Goal: Submit feedback/report problem

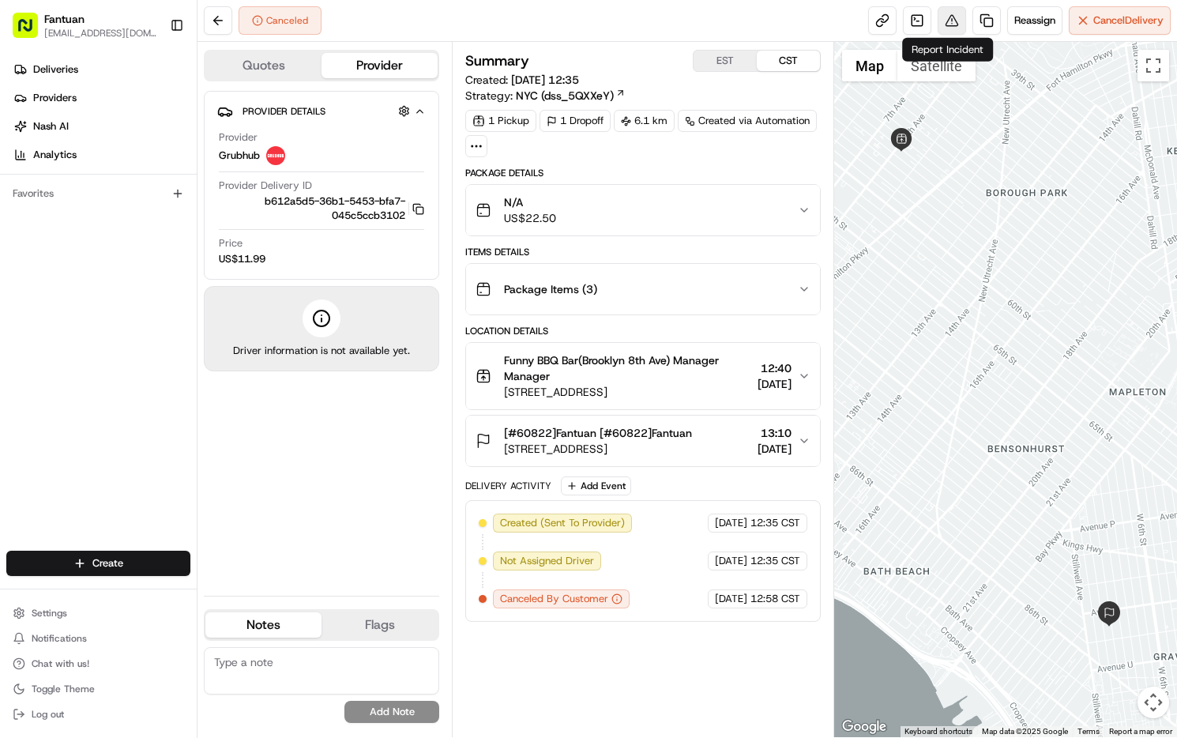
click at [946, 24] on button at bounding box center [952, 20] width 28 height 28
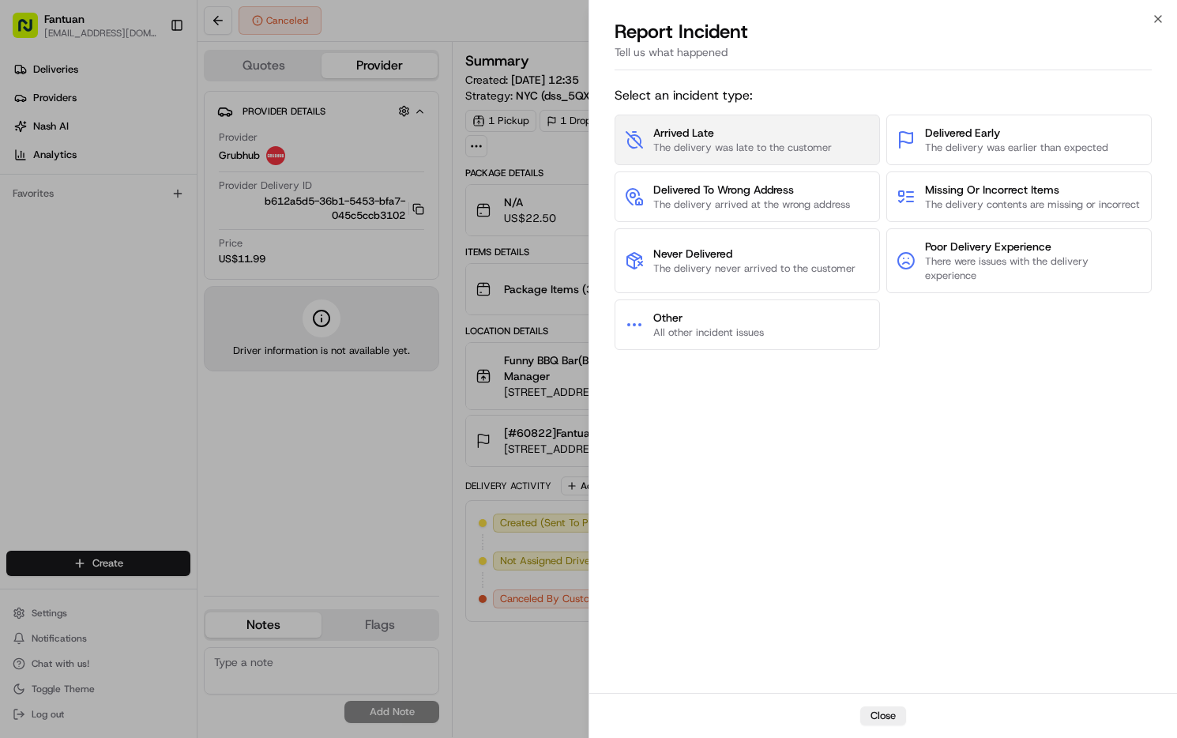
click at [699, 137] on span "Arrived Late" at bounding box center [742, 133] width 179 height 16
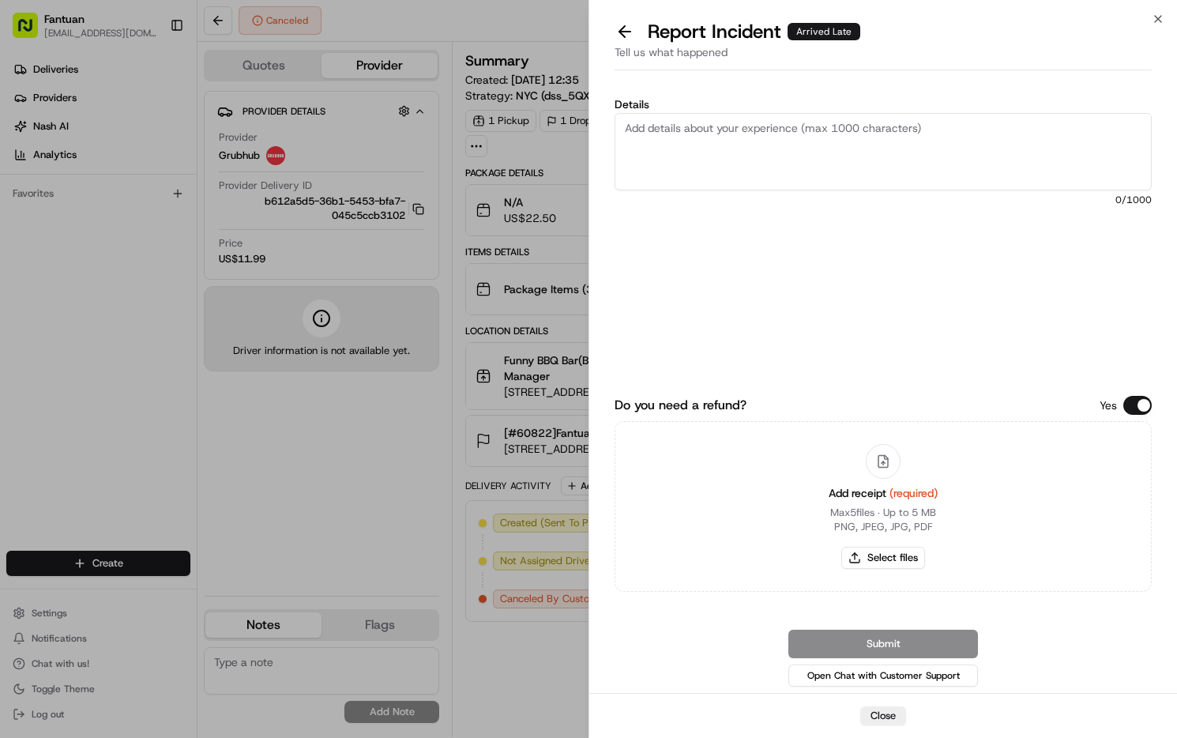
click at [699, 137] on textarea "Details" at bounding box center [883, 151] width 537 height 77
click at [678, 145] on textarea "Details" at bounding box center [883, 151] width 537 height 77
paste textarea "Rejection within the time limit"
type textarea "Rejection within the time limit"
click at [704, 642] on div "Submit Open Chat with Customer Support" at bounding box center [883, 660] width 537 height 60
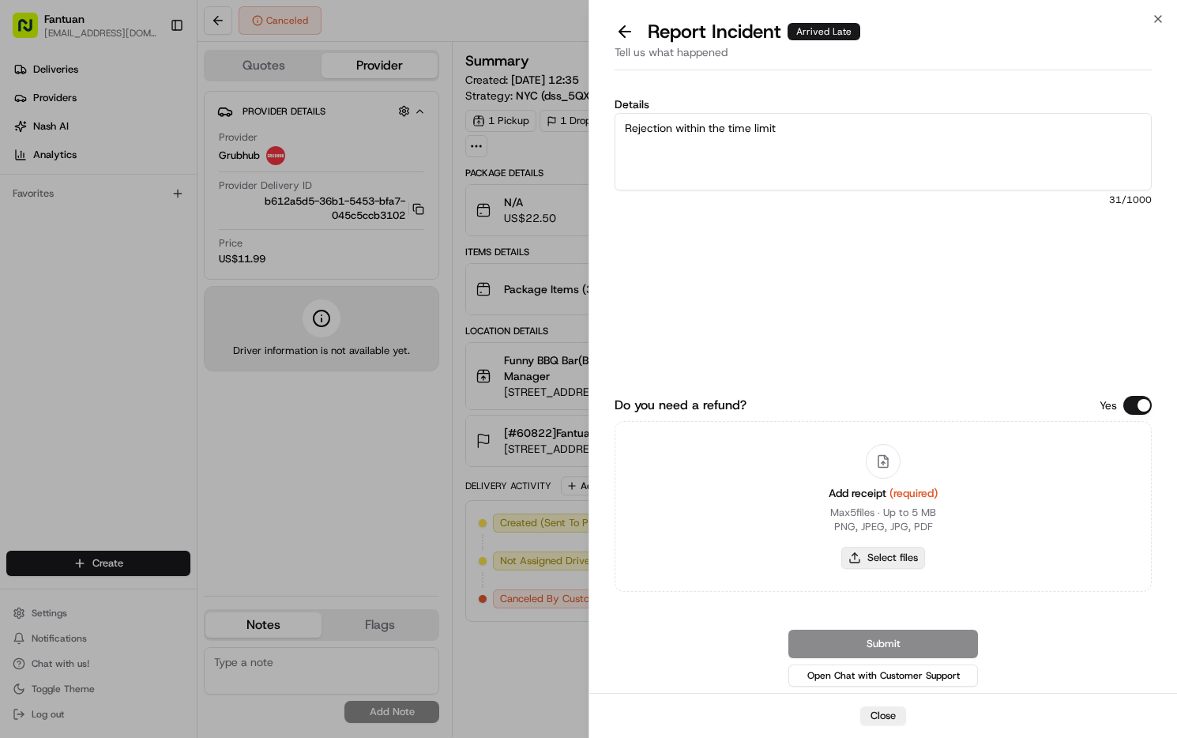
click at [879, 558] on button "Select files" at bounding box center [883, 558] width 84 height 22
type input "C:\fakepath\screenshot_2025-08-23_18-47-51.png"
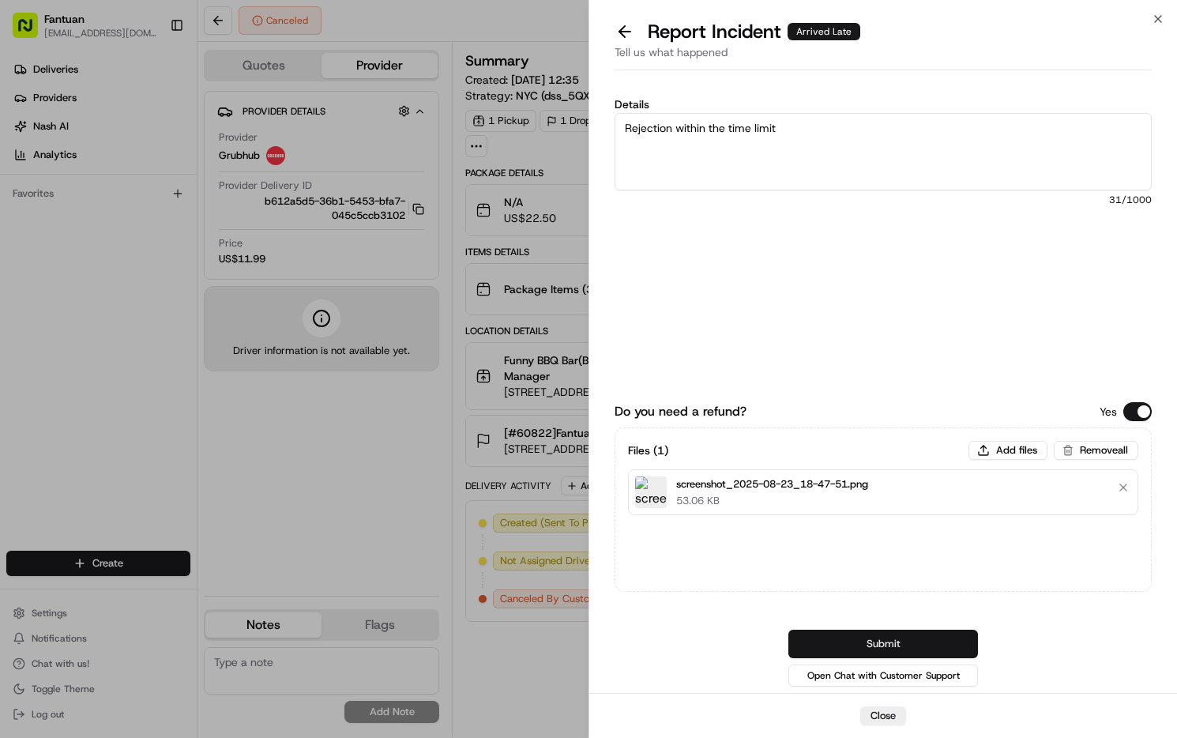
click at [893, 646] on button "Submit" at bounding box center [883, 644] width 190 height 28
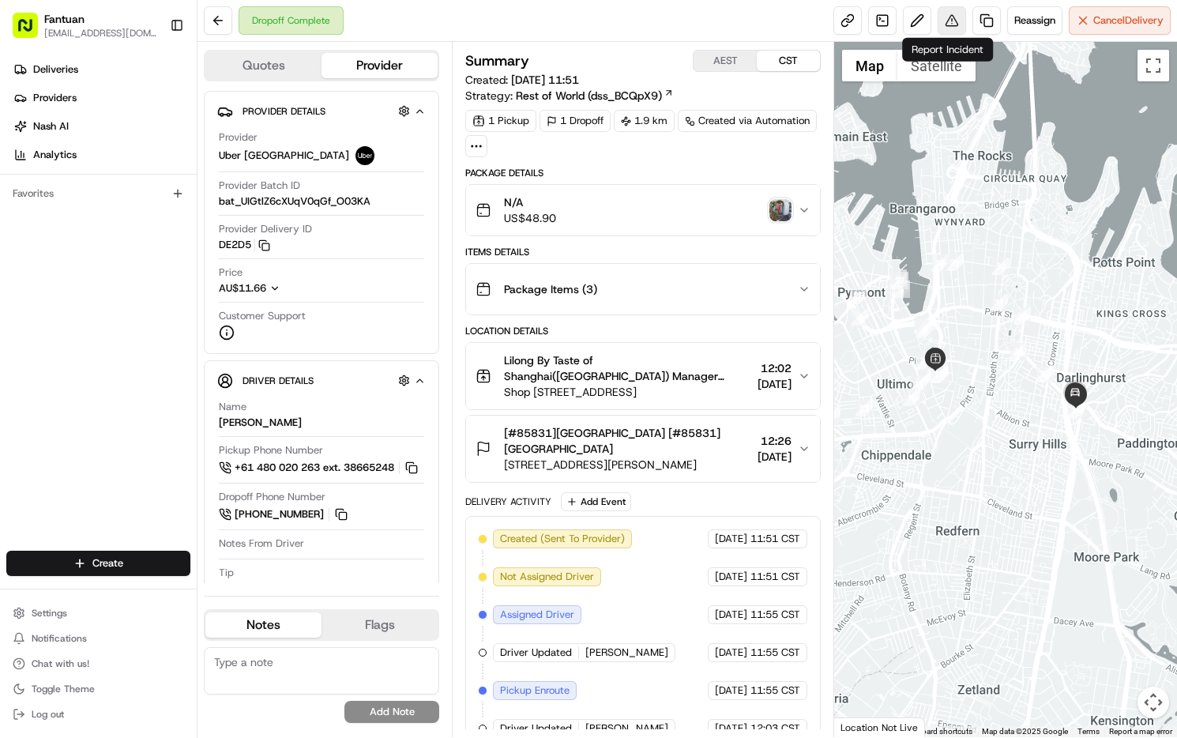
click at [938, 21] on button at bounding box center [952, 20] width 28 height 28
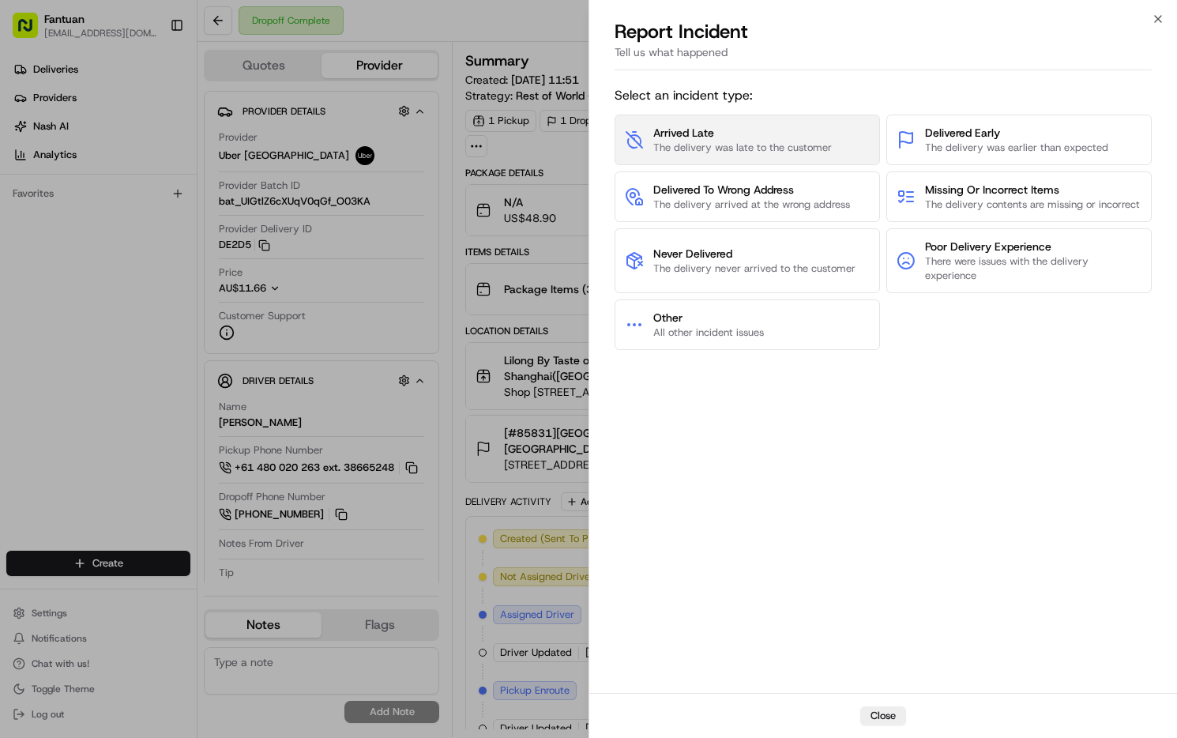
click at [709, 141] on span "The delivery was late to the customer" at bounding box center [742, 148] width 179 height 14
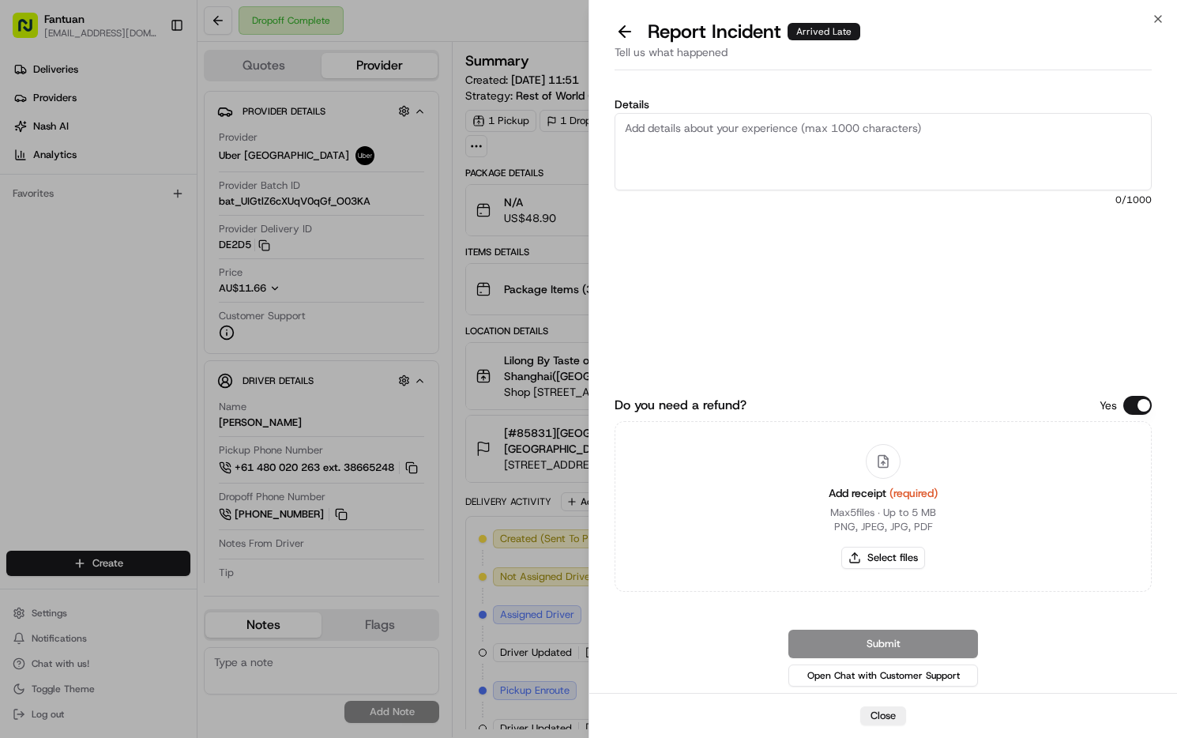
click at [657, 487] on div "Add receipt (required) Max 5 files ∙ Up to 5 MB PNG, JPEG, JPG, PDF Select files" at bounding box center [883, 506] width 537 height 171
click at [765, 137] on textarea "Details" at bounding box center [883, 151] width 537 height 77
paste textarea "Rejection within the time limit"
type textarea "Rejection within the time limit"
click at [885, 563] on button "Select files" at bounding box center [883, 558] width 84 height 22
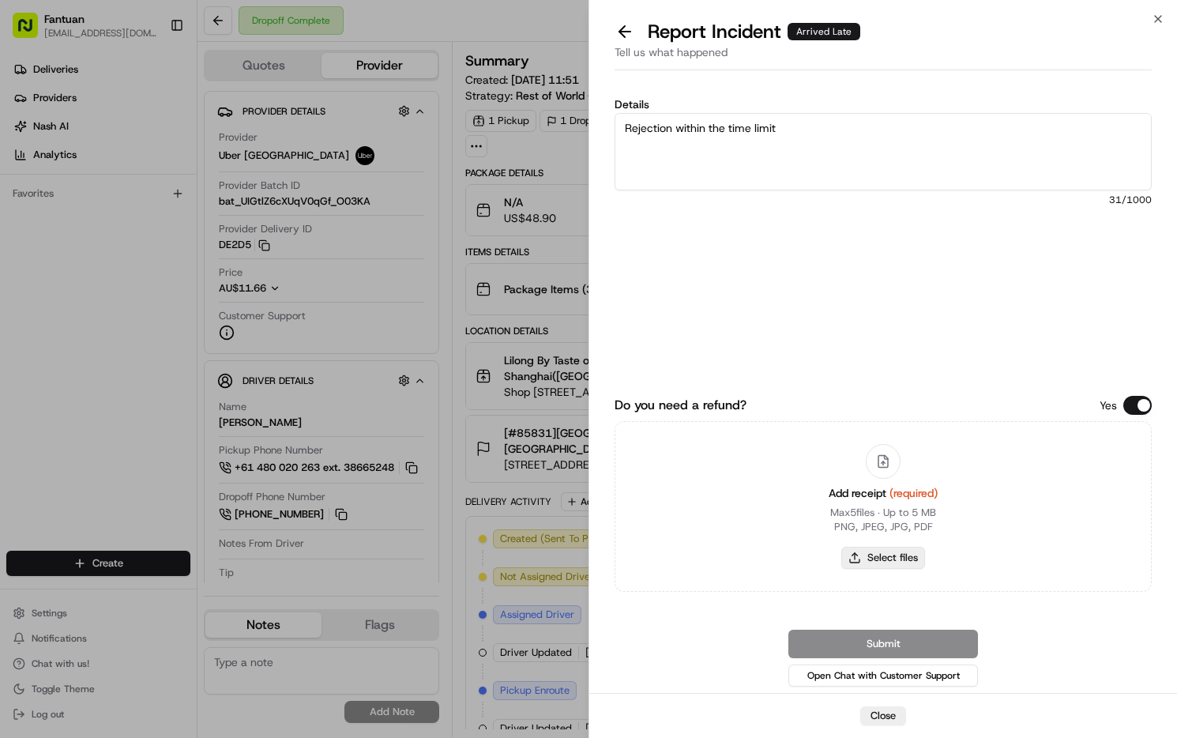
type input "C:\fakepath\screenshot_2025-08-23_18-50-16.png"
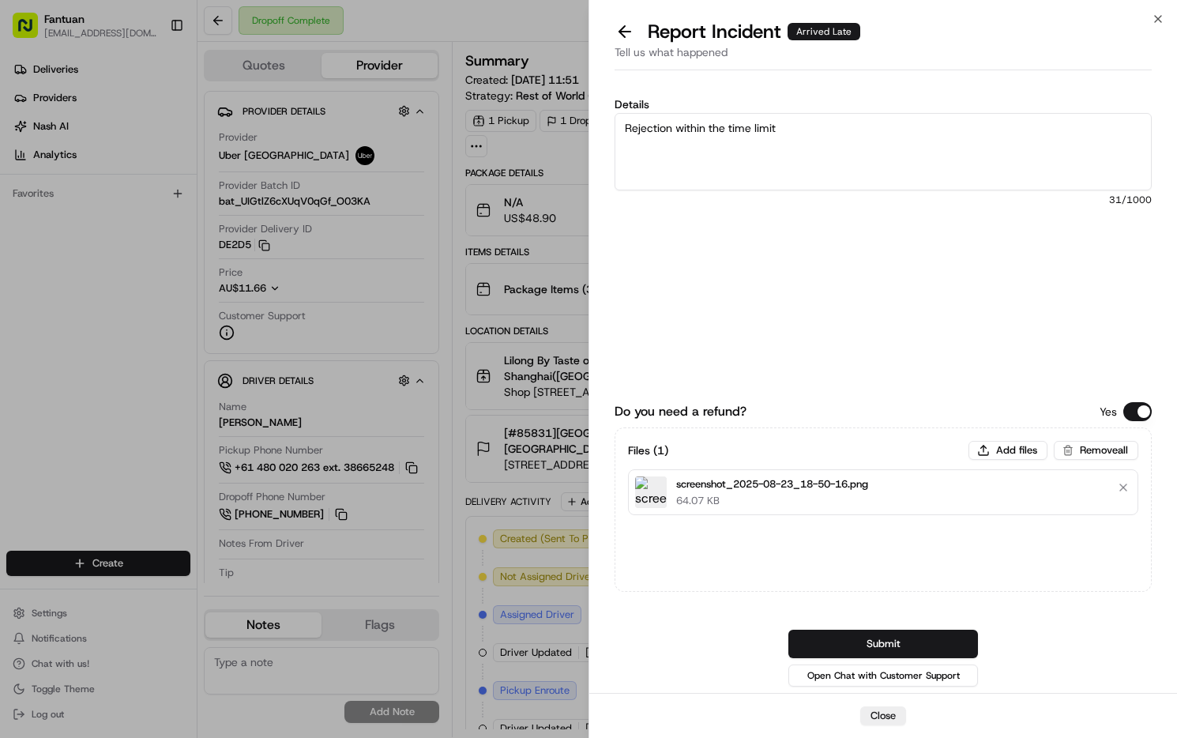
click at [717, 617] on div "Do you need a refund? Yes Files ( 1 ) Add files Remove all screenshot_2025-08-2…" at bounding box center [883, 520] width 537 height 339
click at [848, 642] on button "Submit" at bounding box center [883, 644] width 190 height 28
